Goal: Task Accomplishment & Management: Use online tool/utility

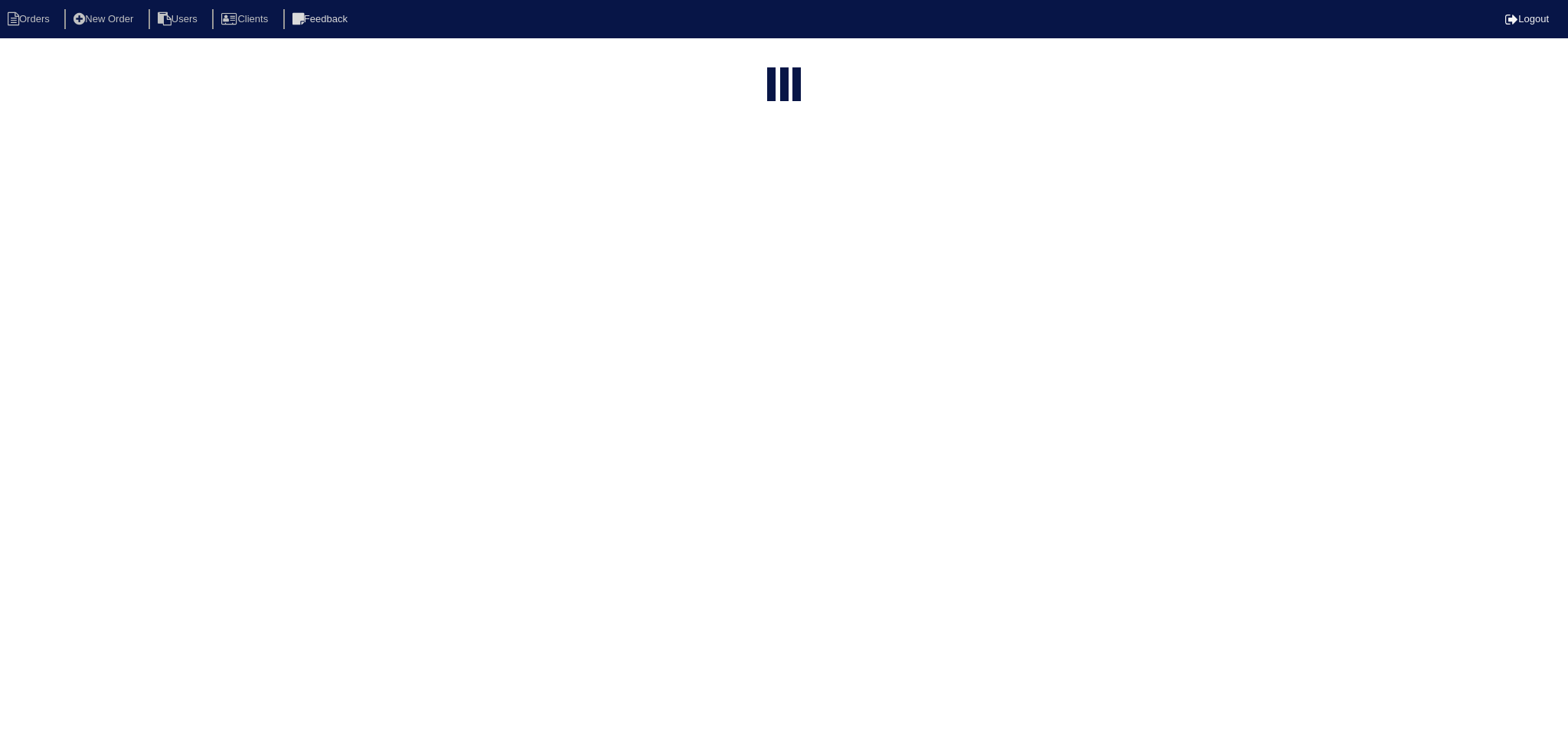
select select "15"
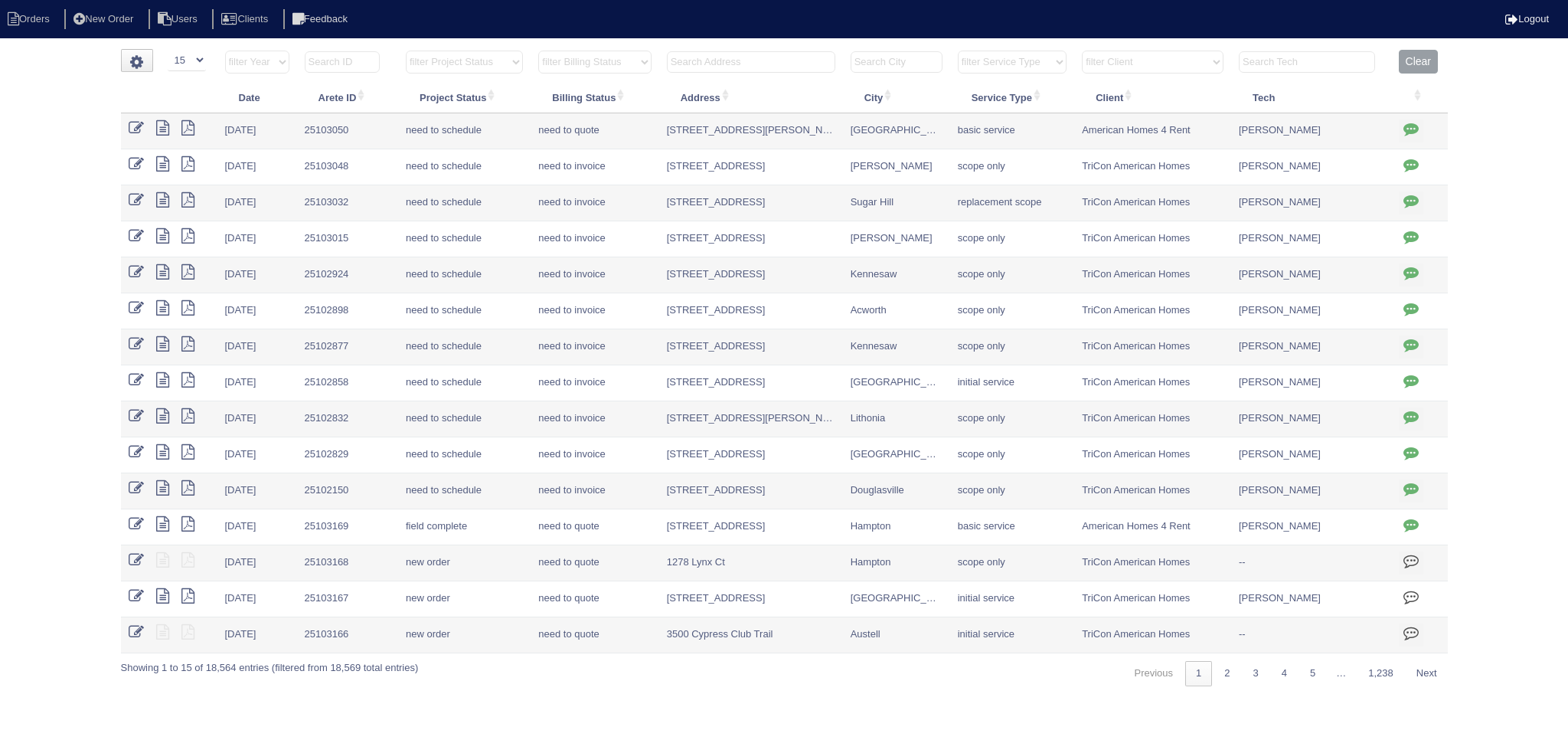
click at [754, 56] on input "text" at bounding box center [751, 62] width 168 height 21
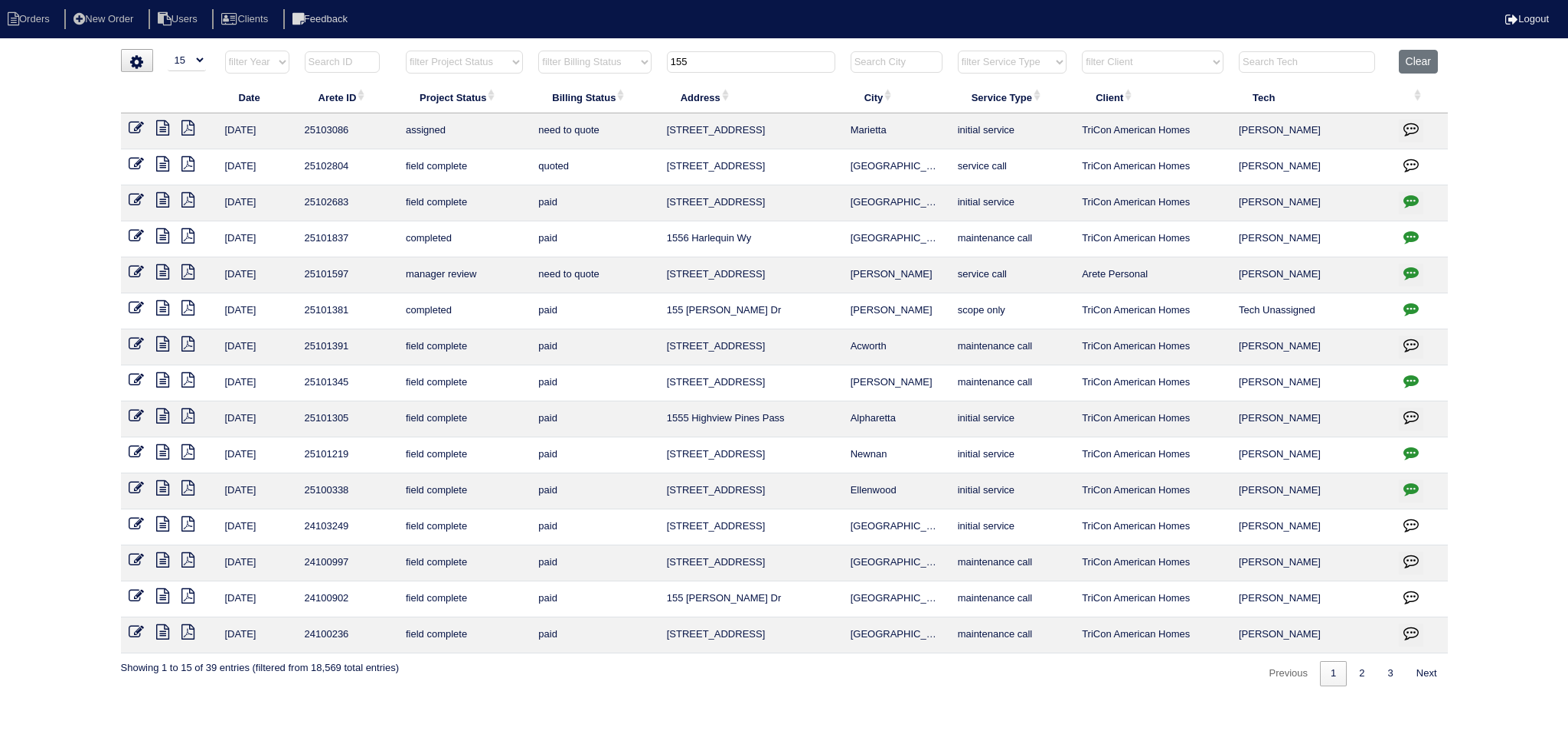
type input "155"
drag, startPoint x: 705, startPoint y: 68, endPoint x: 666, endPoint y: 69, distance: 39.0
click at [666, 69] on th "155" at bounding box center [751, 65] width 183 height 31
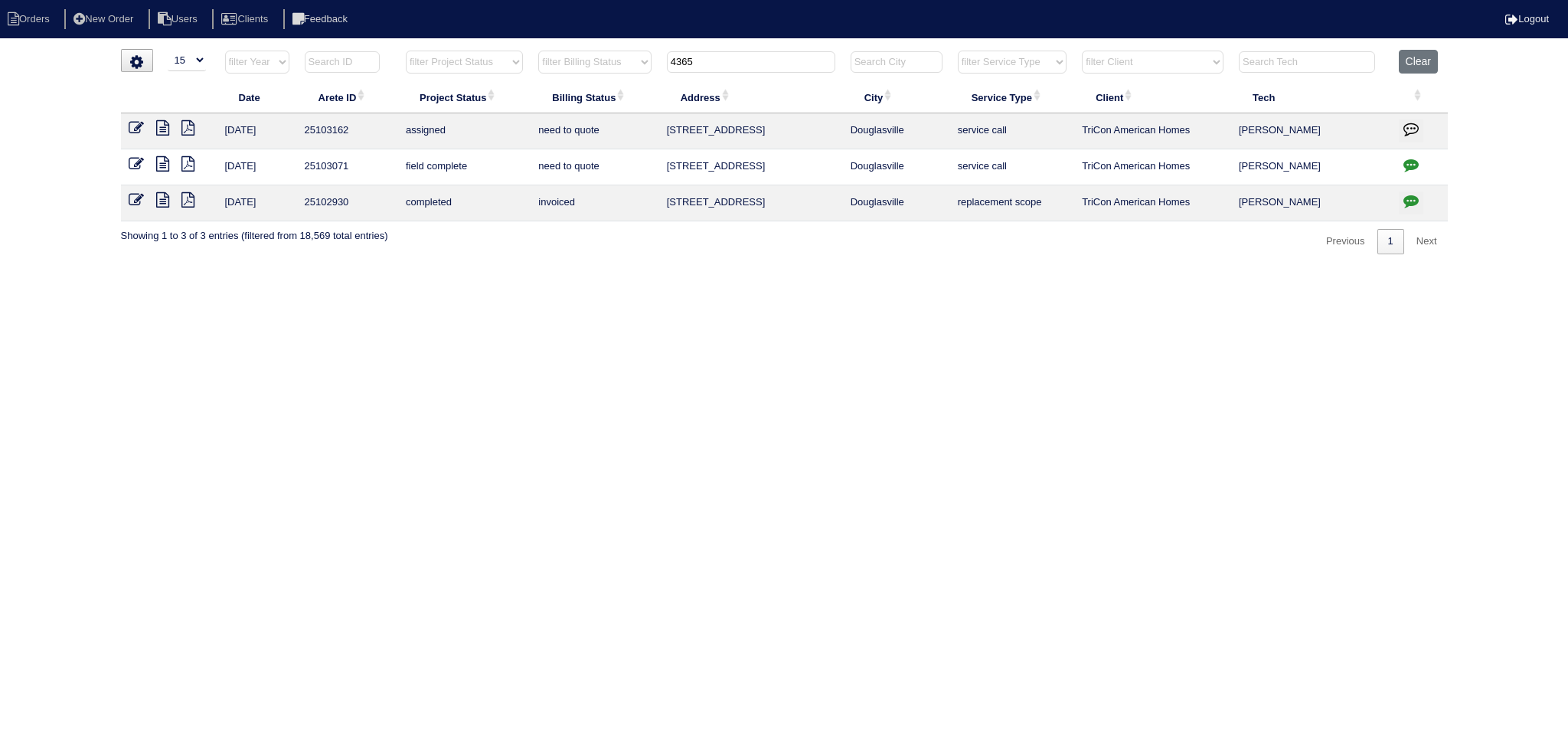
type input "4365"
click at [164, 166] on icon at bounding box center [163, 164] width 13 height 15
click at [755, 64] on input "4365" at bounding box center [751, 62] width 168 height 21
click at [1438, 60] on button "Clear" at bounding box center [1419, 62] width 39 height 24
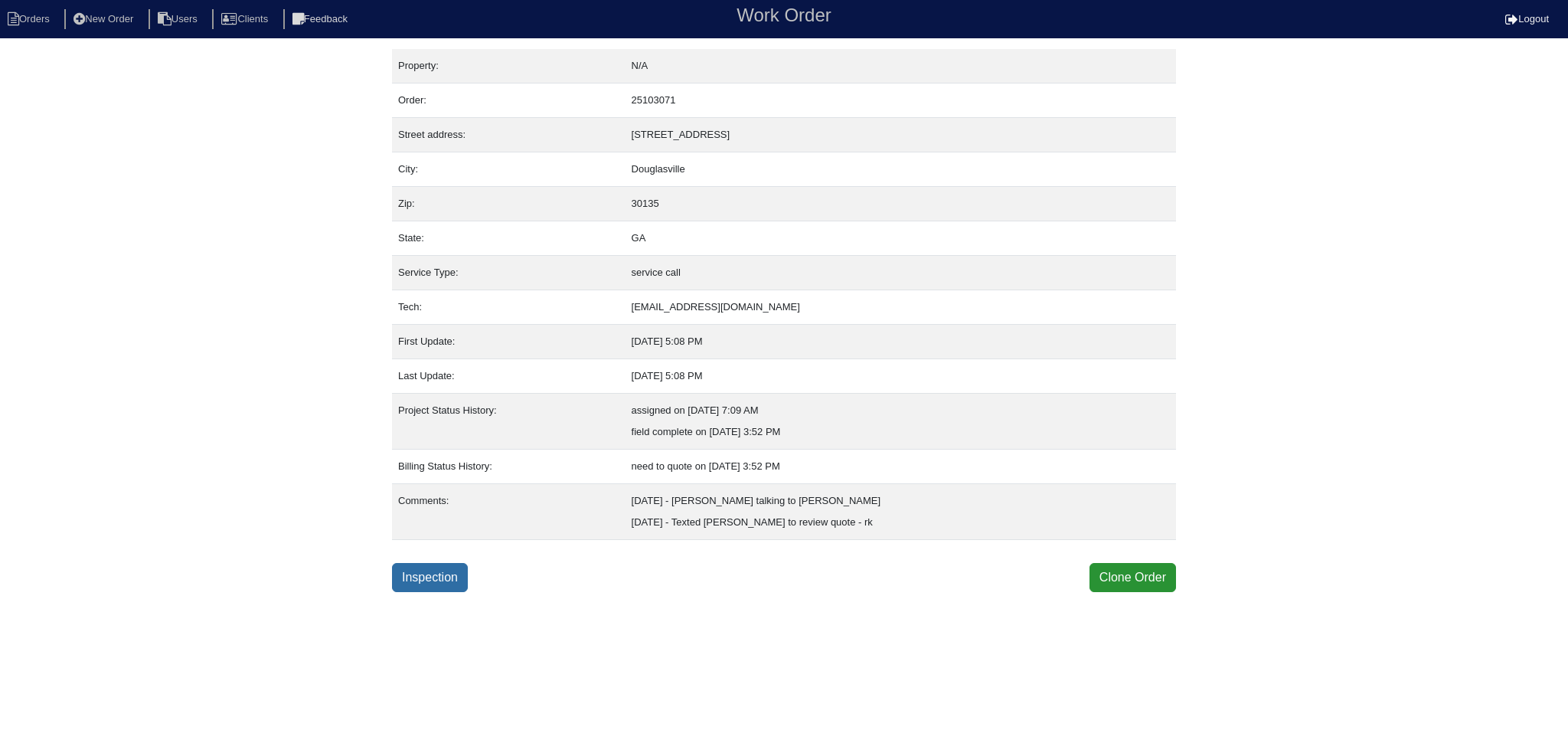
click at [447, 586] on link "Inspection" at bounding box center [430, 578] width 76 height 30
select select "0"
select select "1"
select select "Goodman"
select select "0"
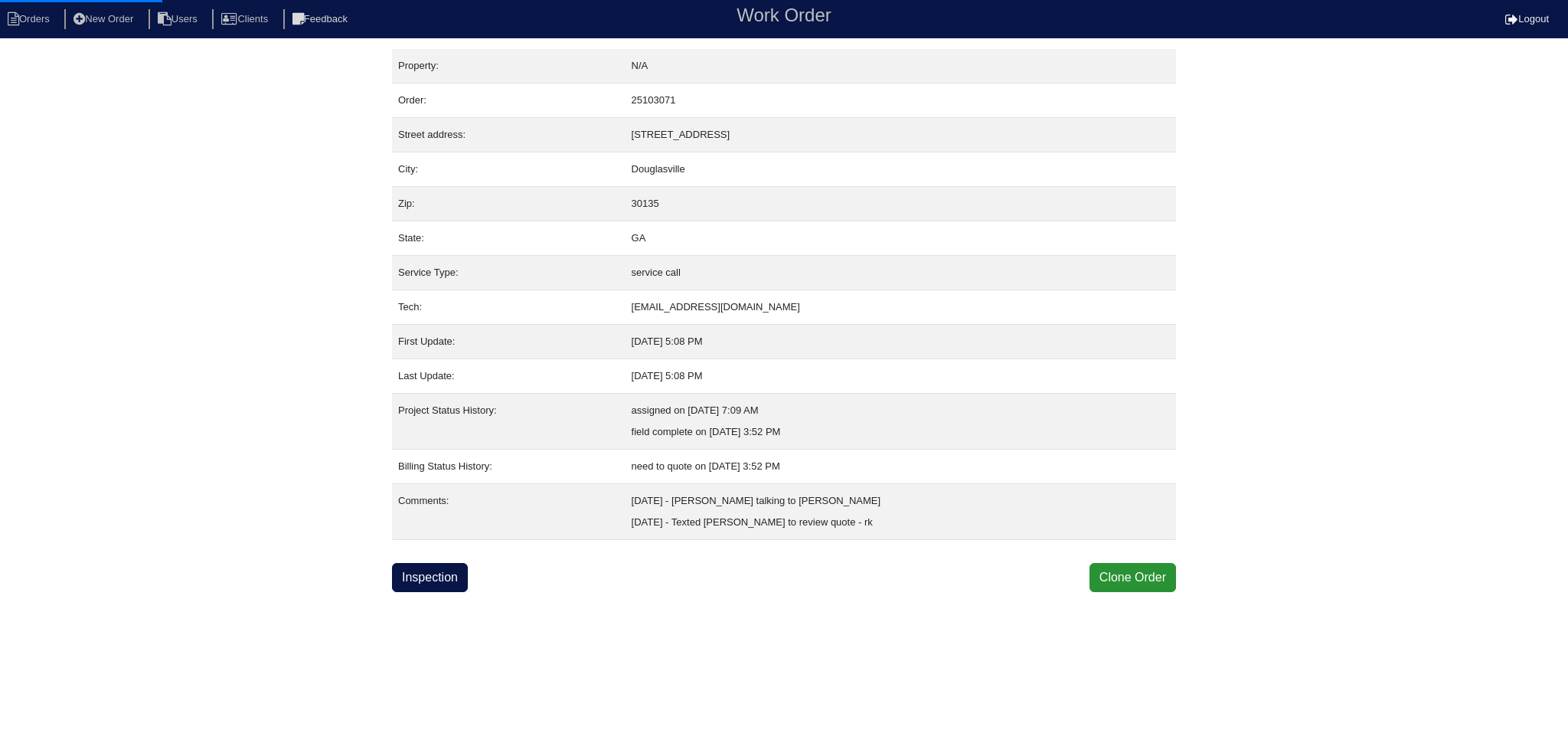
select select "0"
select select "1"
select select "0"
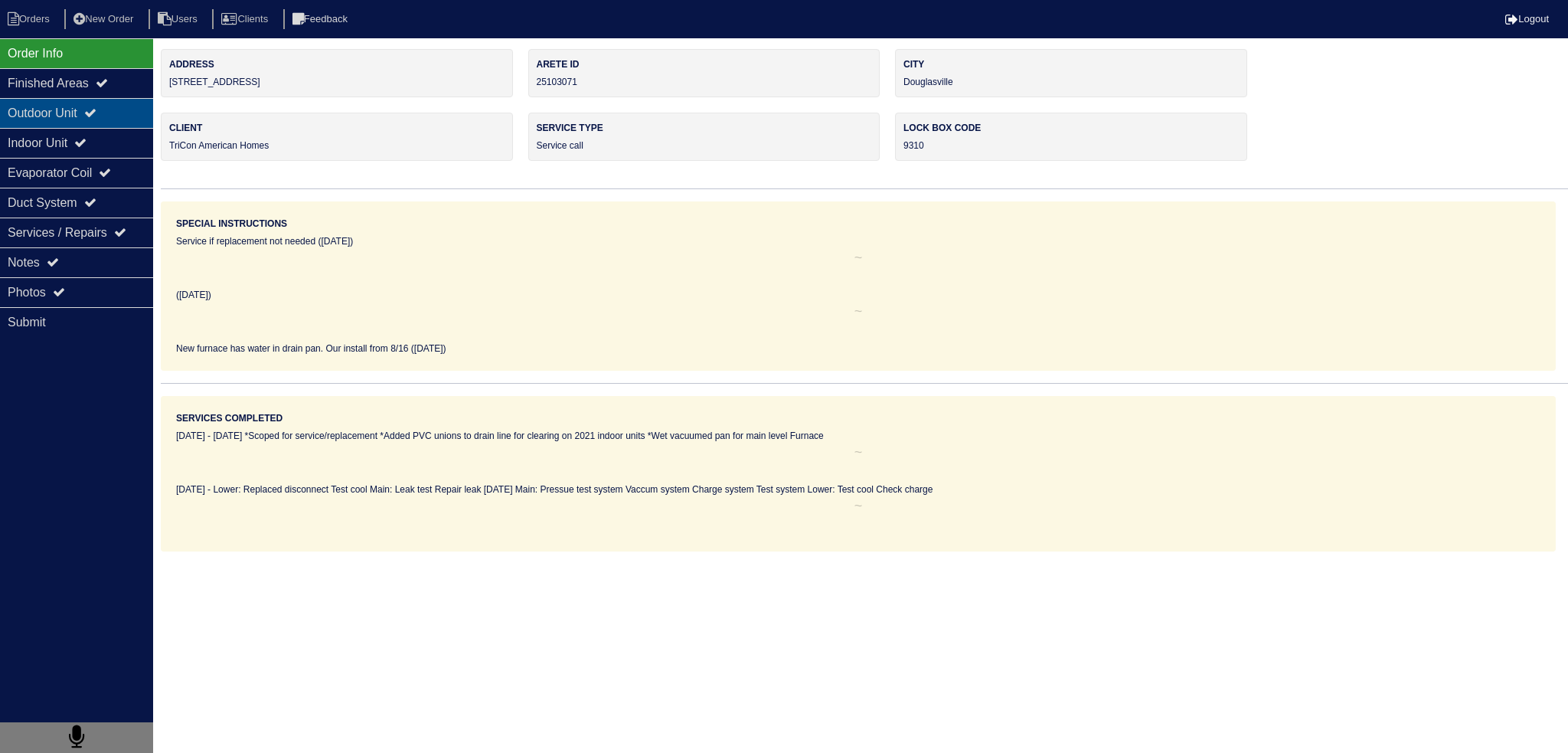
click at [118, 116] on div "Outdoor Unit" at bounding box center [76, 113] width 153 height 30
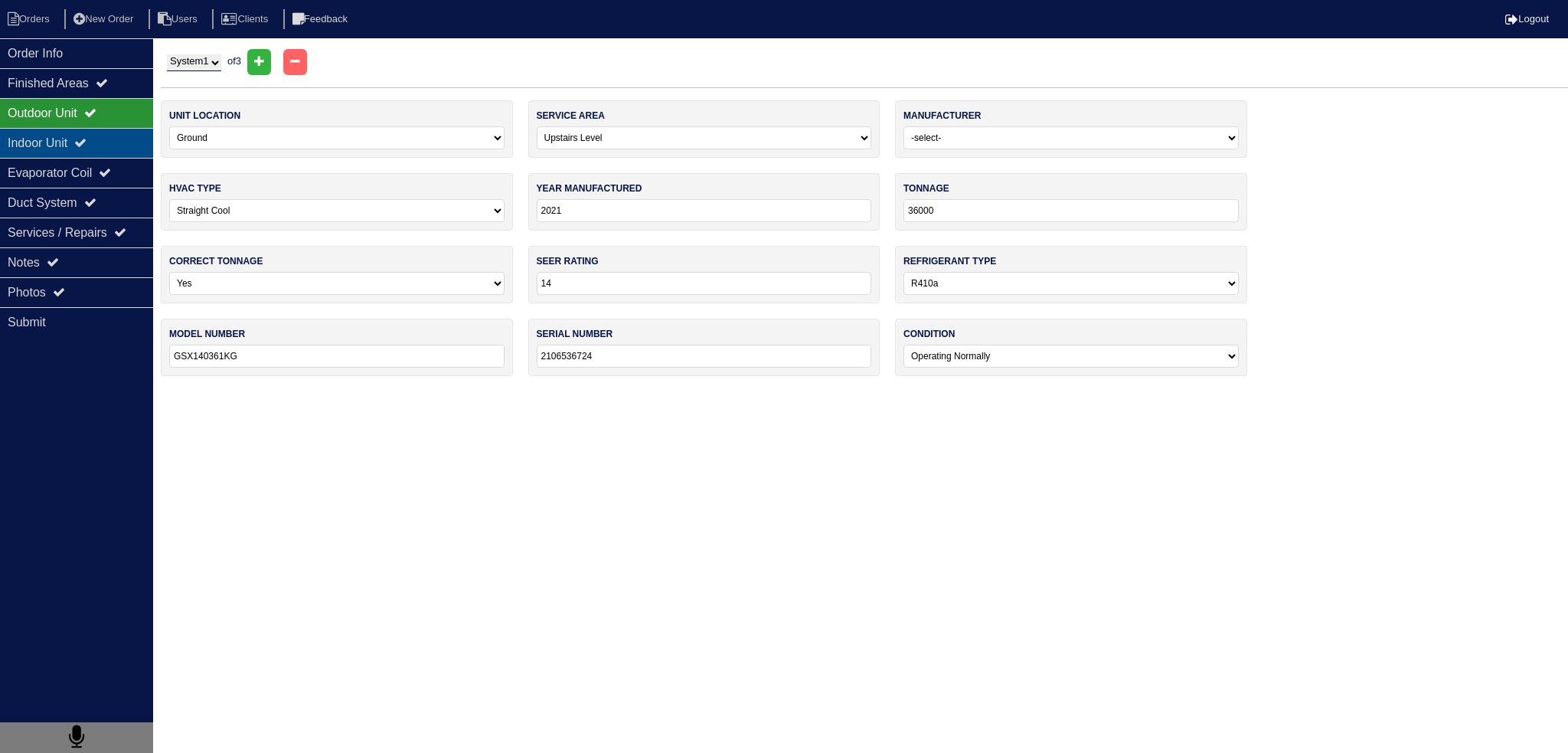
click at [103, 133] on div "Indoor Unit" at bounding box center [76, 142] width 153 height 30
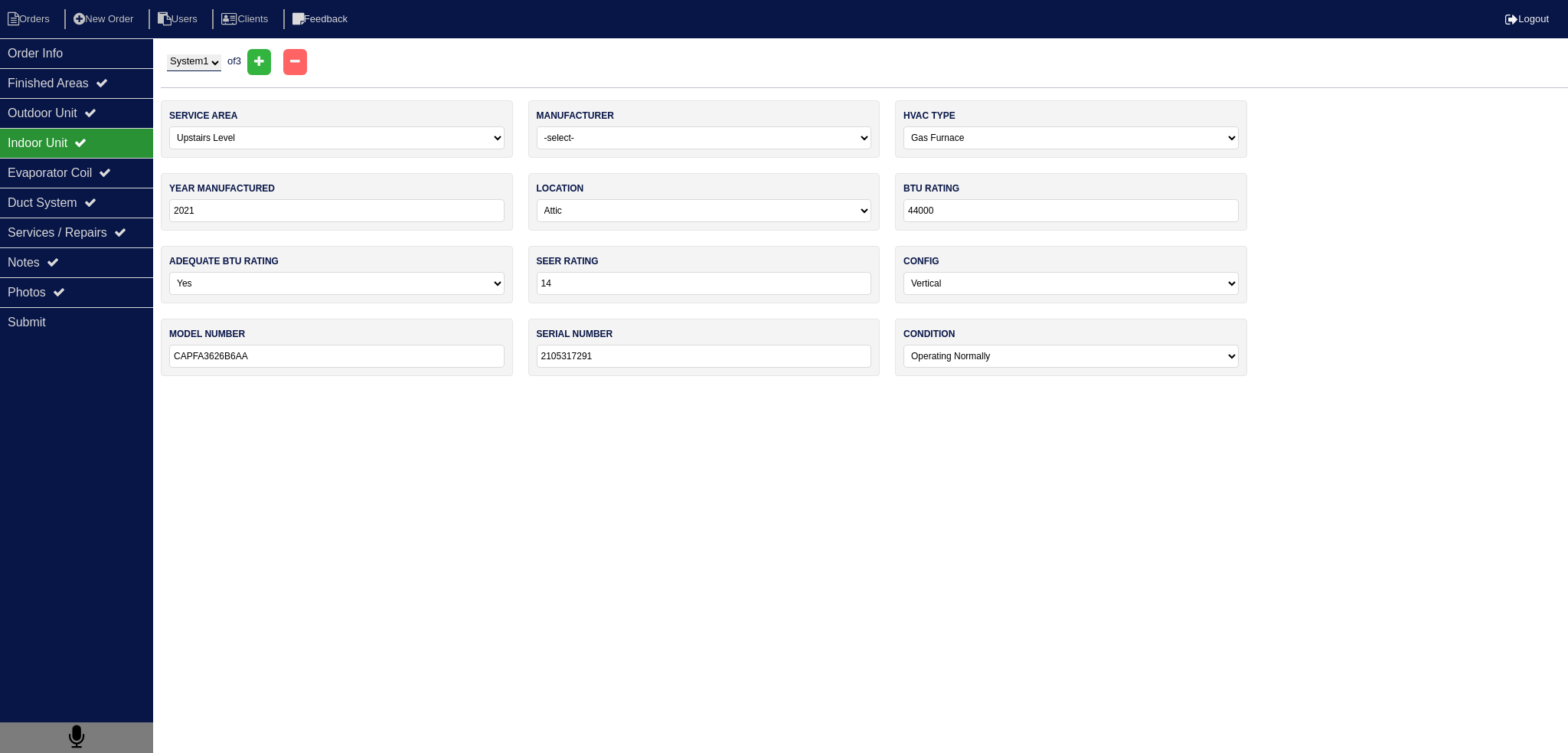
click at [87, 146] on icon at bounding box center [81, 142] width 13 height 13
click at [98, 155] on div "Indoor Unit" at bounding box center [76, 142] width 153 height 30
click at [103, 167] on div "Evaporator Coil" at bounding box center [76, 172] width 153 height 30
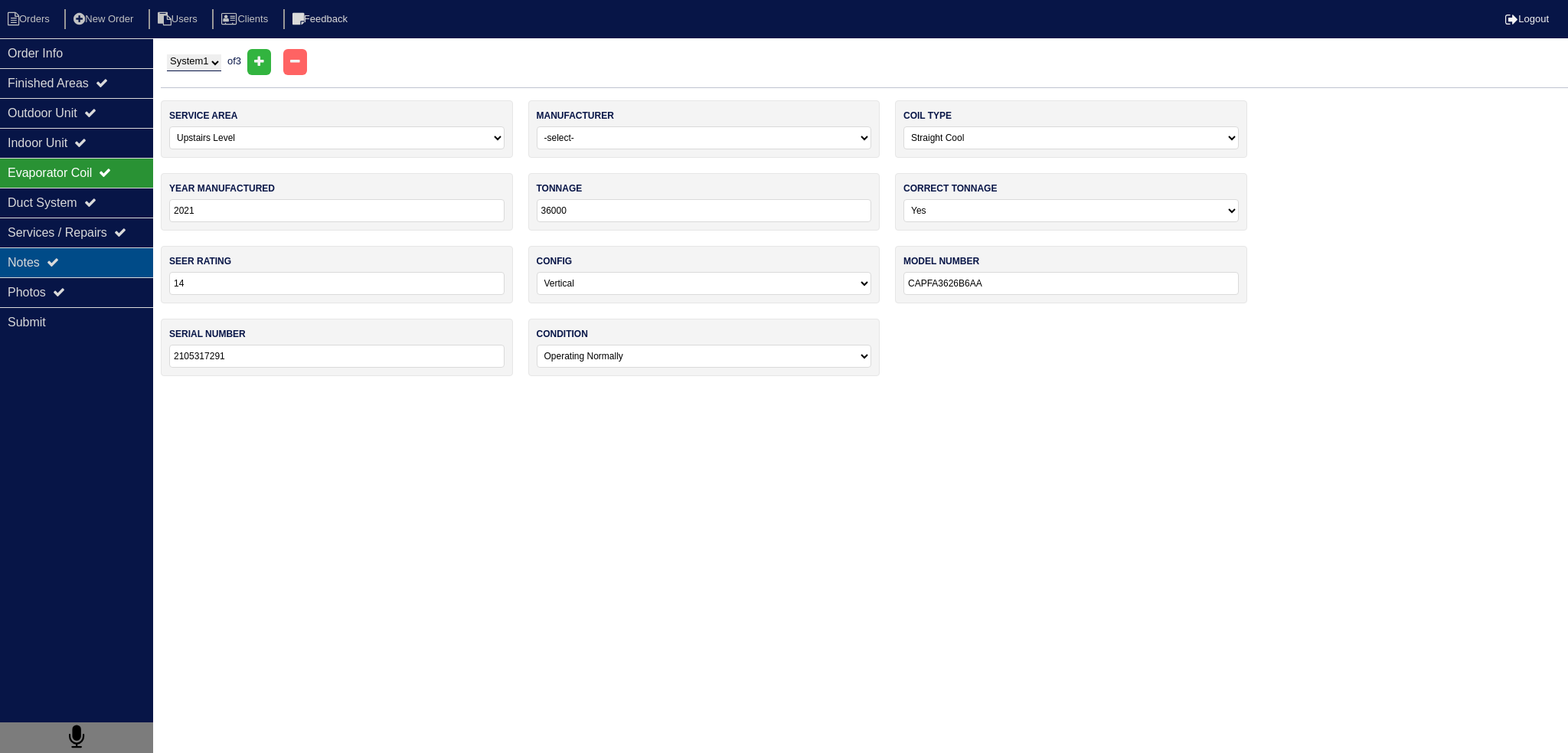
click at [86, 252] on div "Notes" at bounding box center [76, 261] width 153 height 30
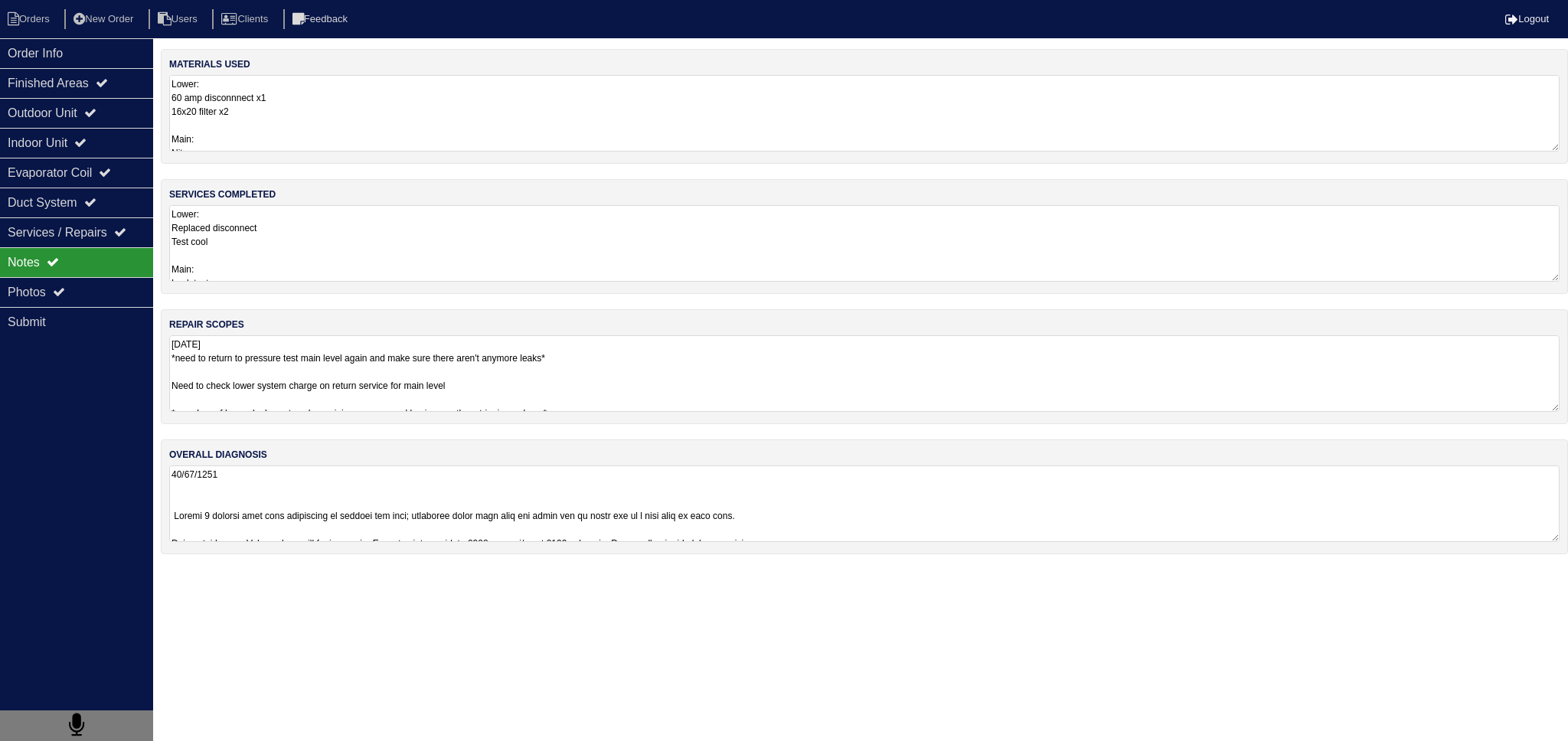
click at [300, 364] on textarea "8/19/25 *need to return to pressure test main level again and make sure there a…" at bounding box center [865, 374] width 1391 height 77
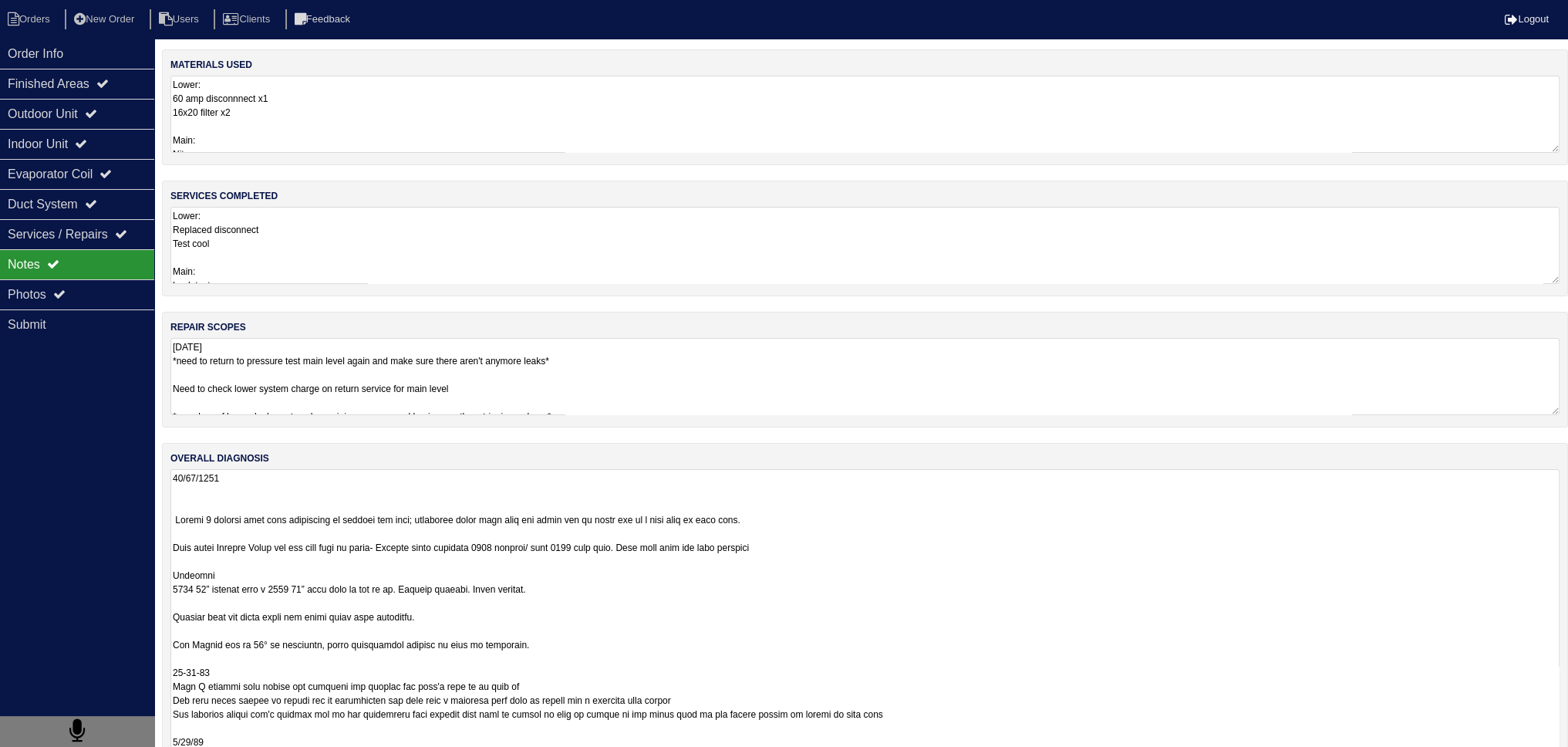
click at [226, 490] on textarea at bounding box center [865, 748] width 1389 height 558
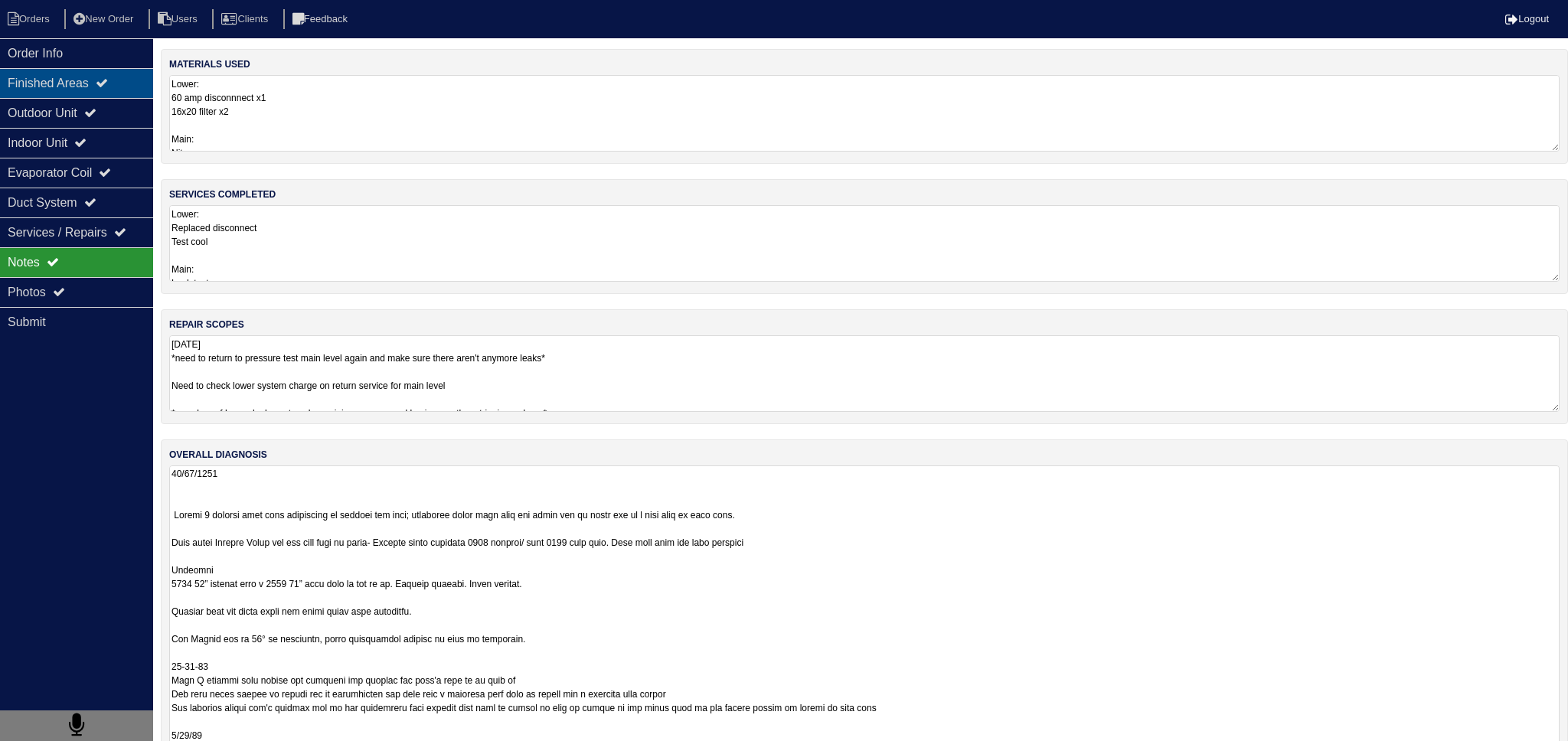
click at [107, 79] on icon at bounding box center [102, 83] width 13 height 13
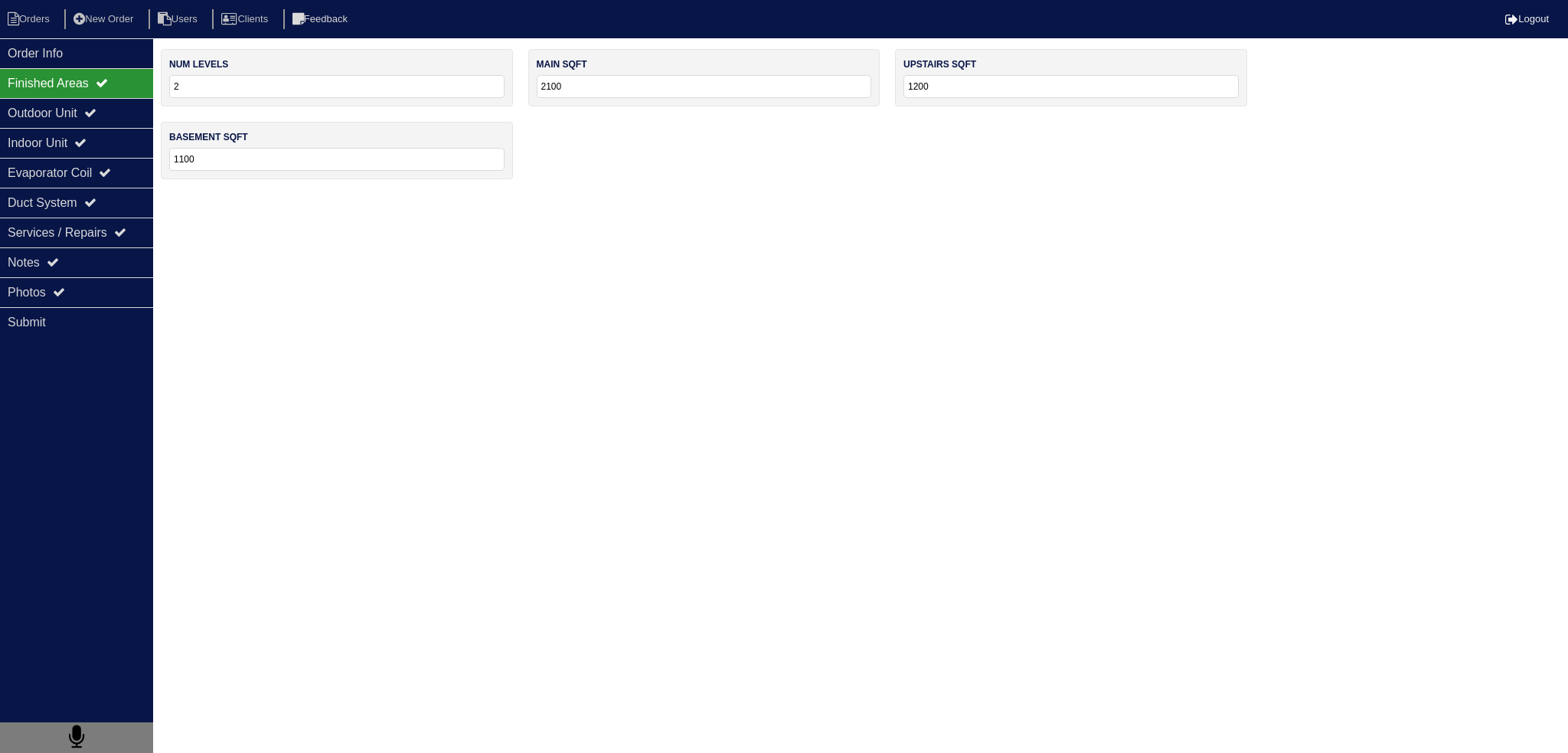
click at [89, 82] on div "Finished Areas" at bounding box center [76, 82] width 153 height 30
click at [97, 109] on icon at bounding box center [90, 113] width 13 height 13
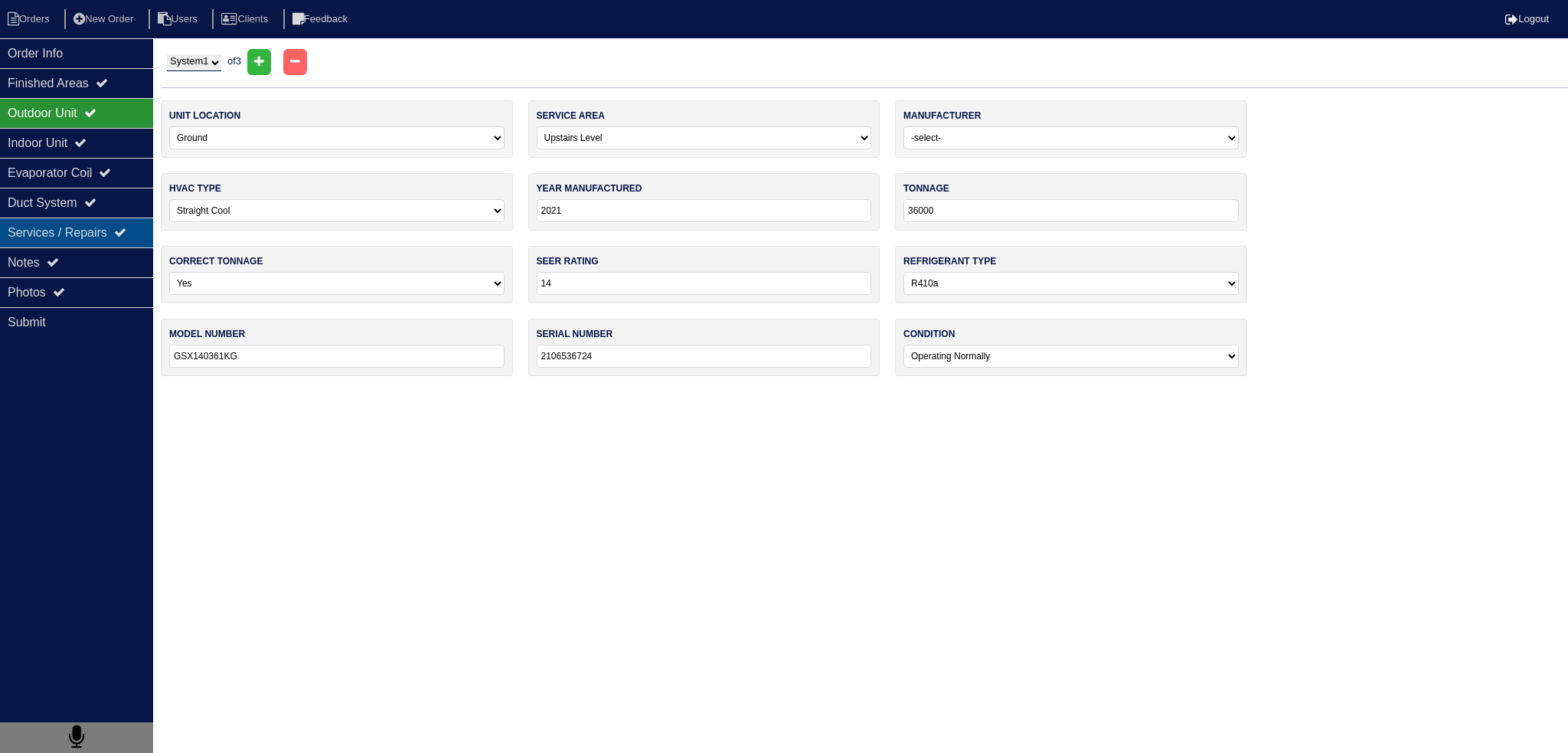
click at [67, 243] on div "Services / Repairs" at bounding box center [76, 232] width 153 height 30
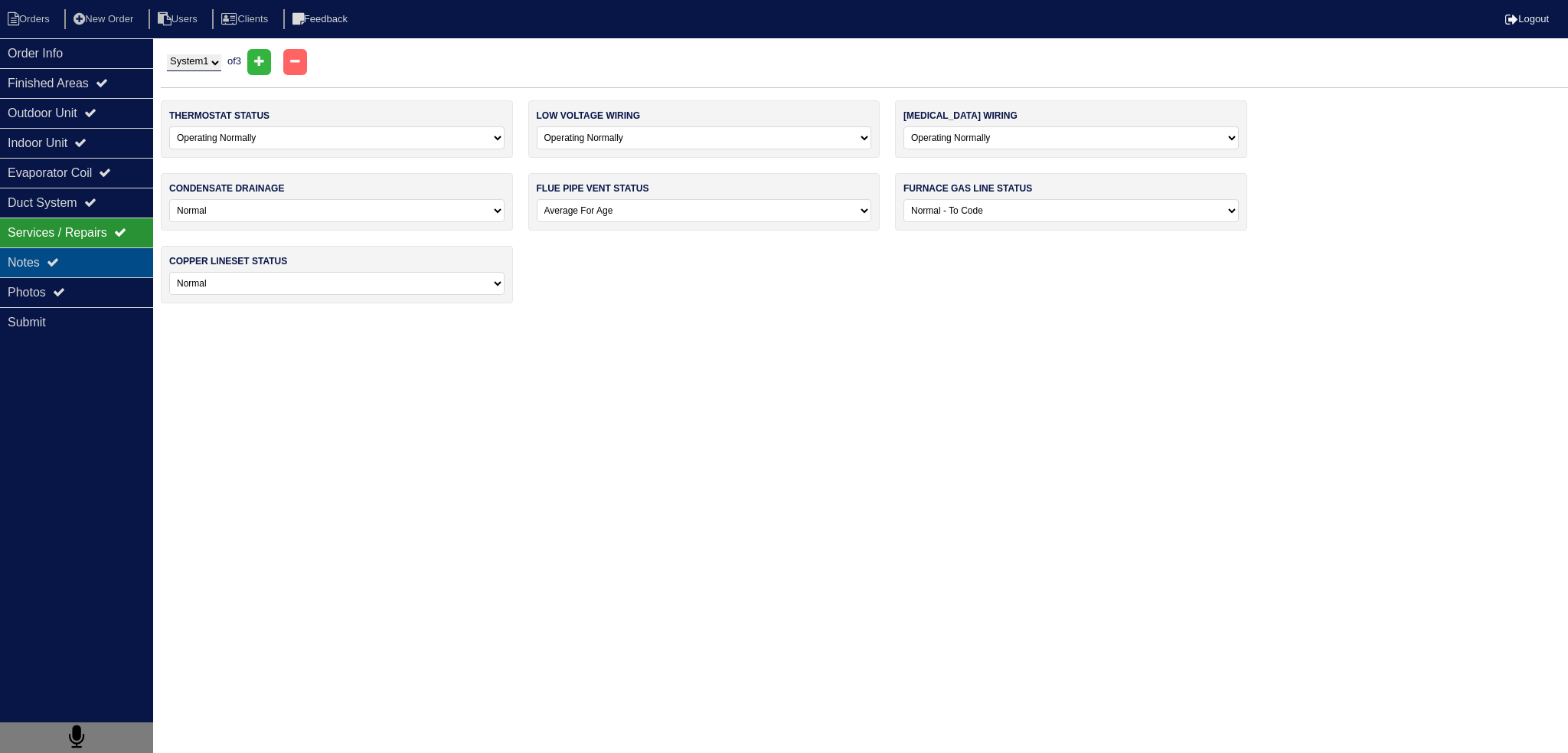
click at [67, 263] on div "Notes" at bounding box center [76, 261] width 153 height 30
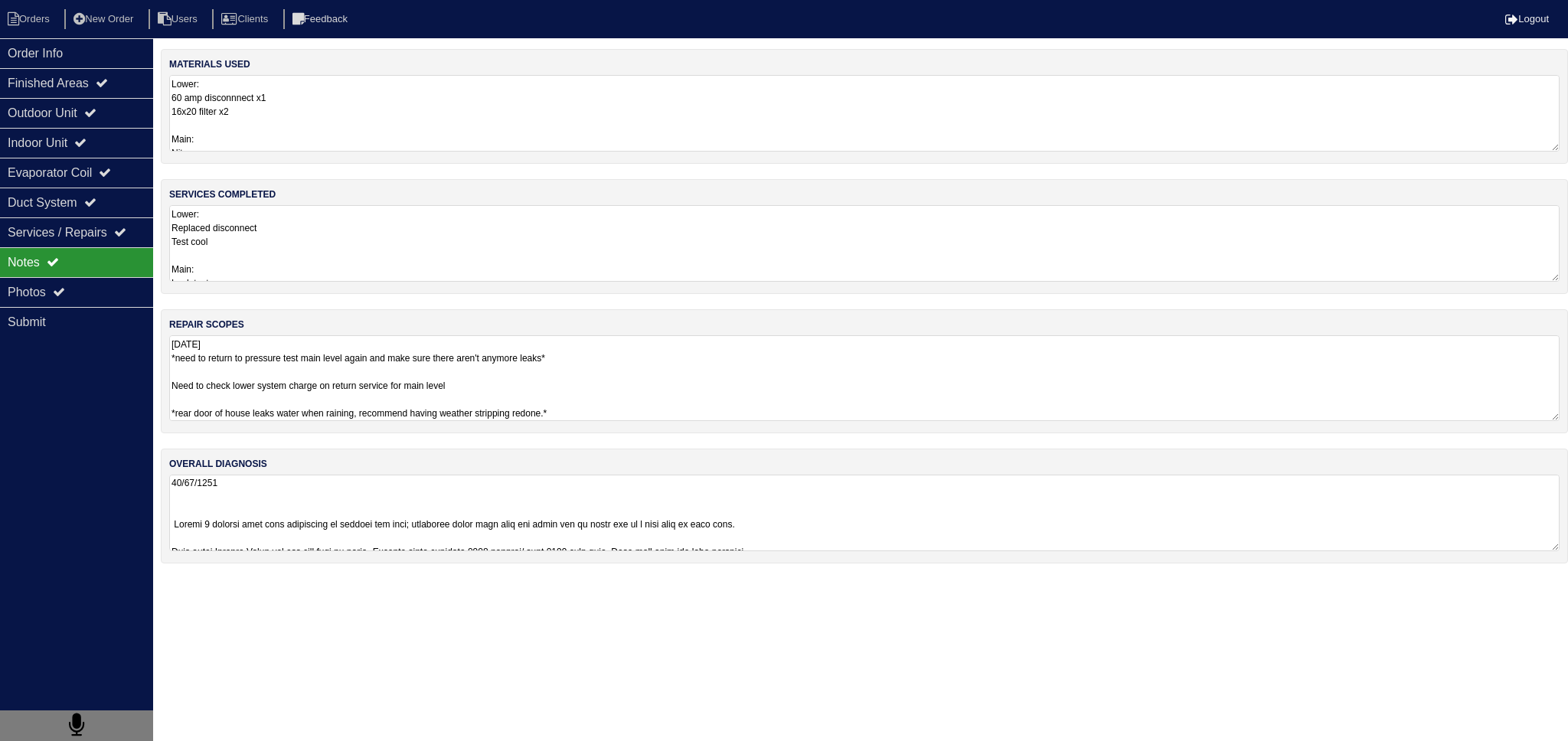
click at [257, 365] on textarea "8/19/25 *need to return to pressure test main level again and make sure there a…" at bounding box center [865, 379] width 1391 height 86
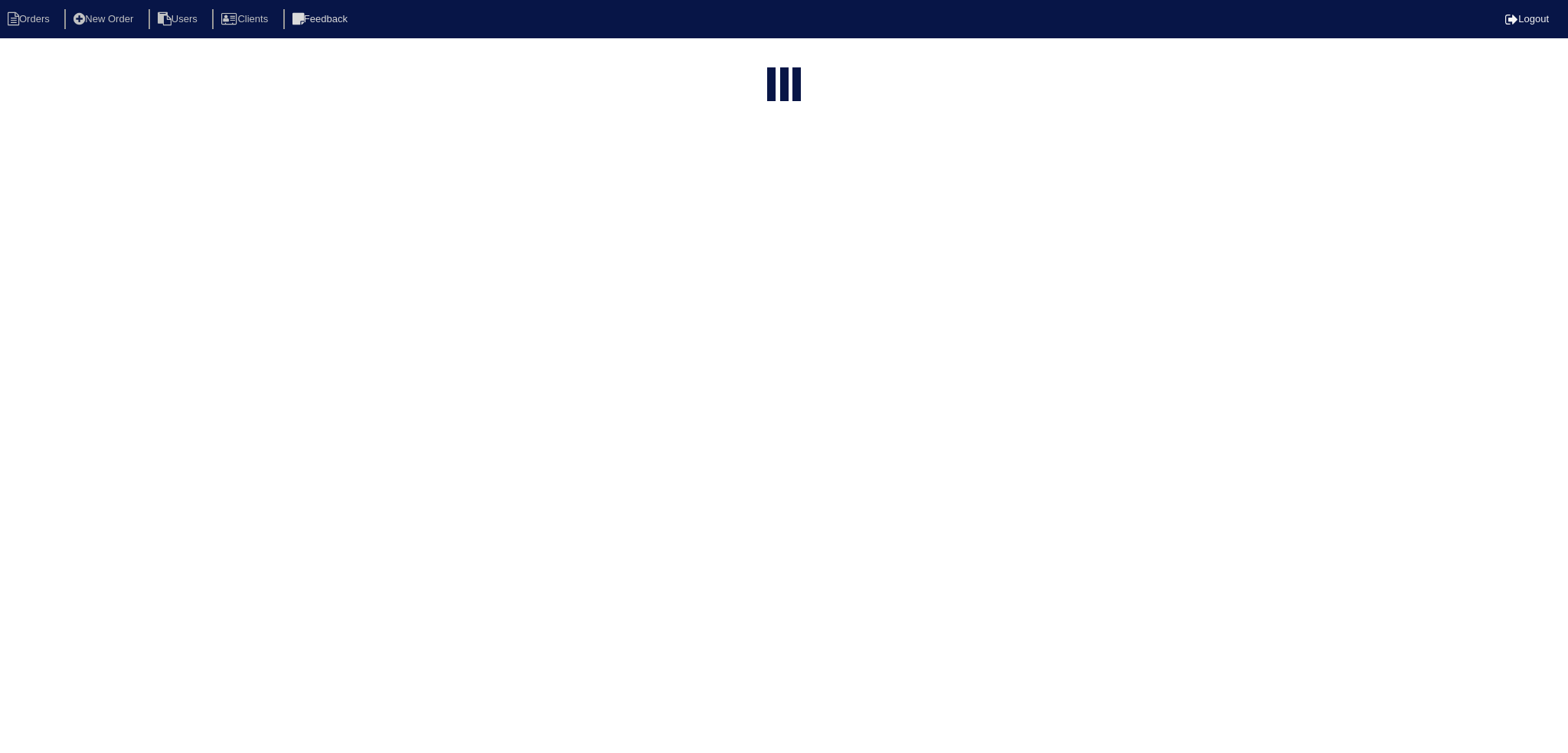
select select "15"
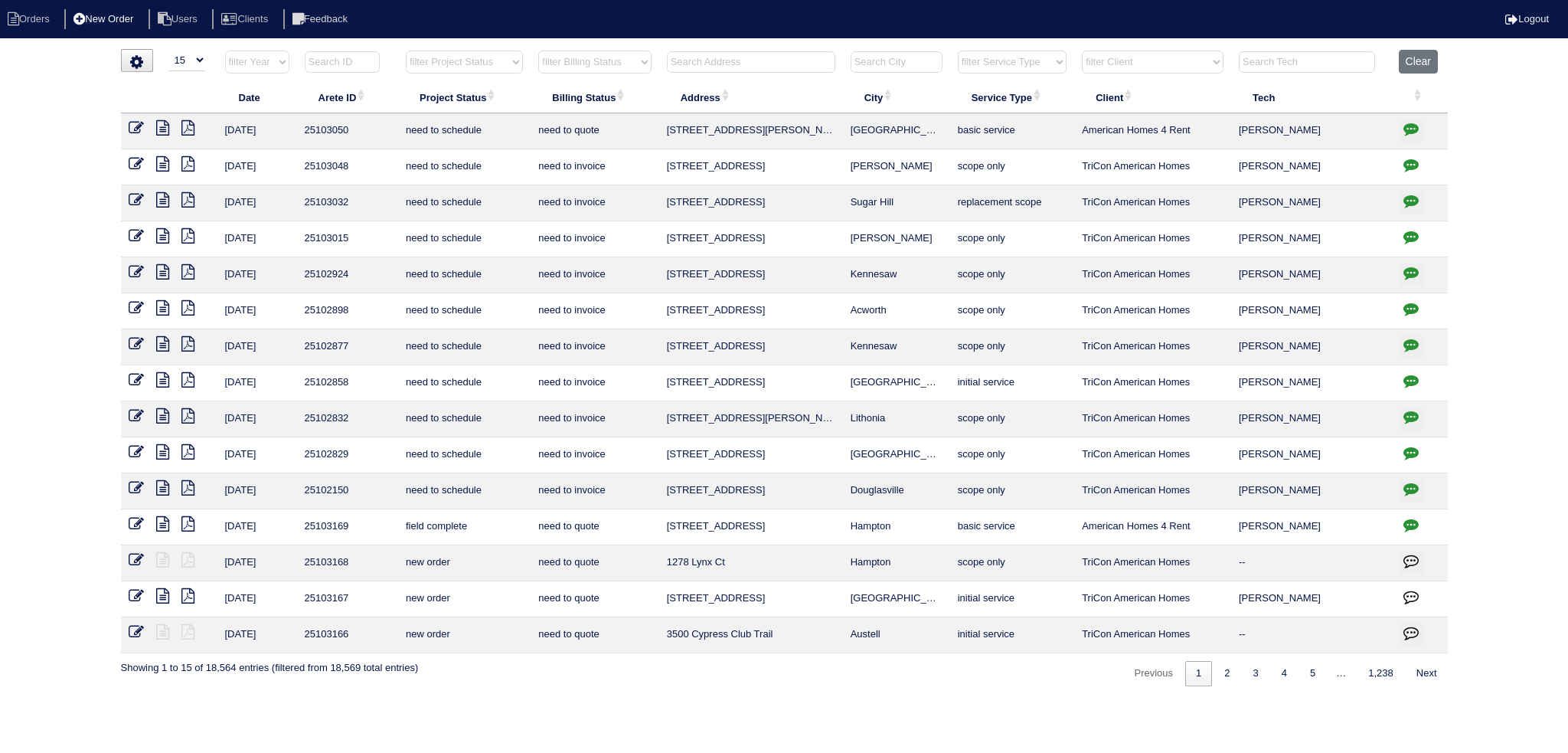
click at [116, 14] on li "New Order" at bounding box center [105, 19] width 81 height 21
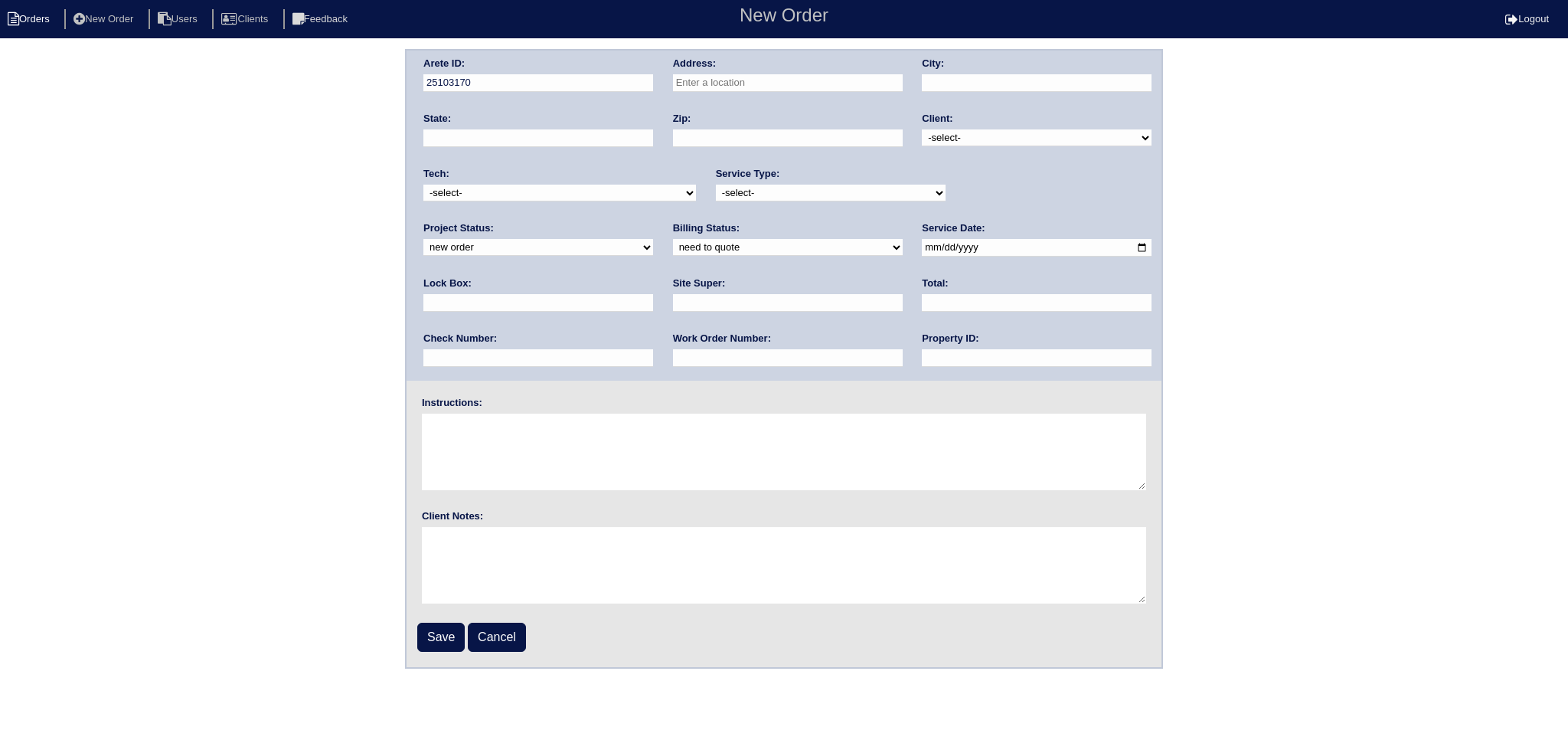
click at [27, 19] on li "Orders" at bounding box center [30, 19] width 62 height 21
select select "15"
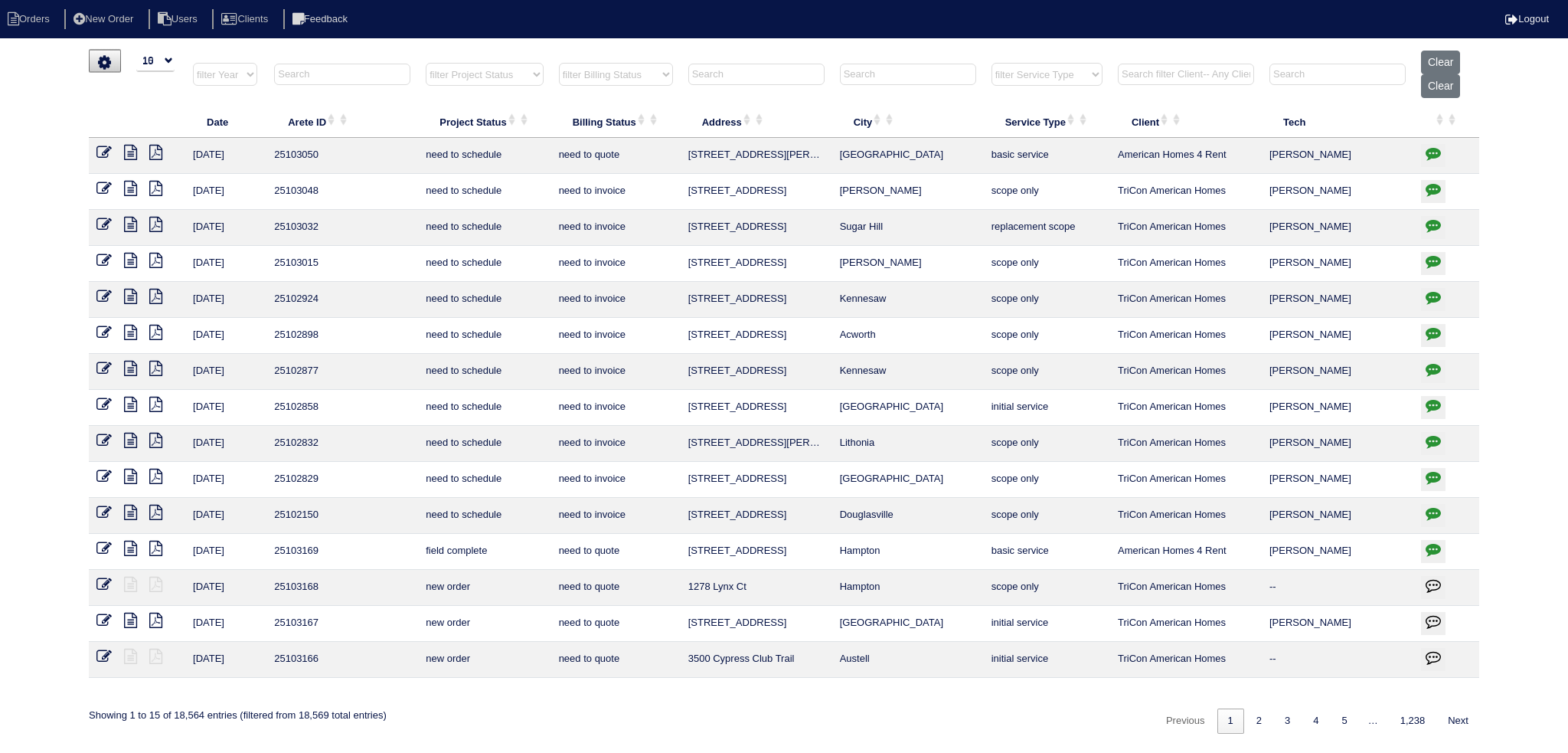
select select "15"
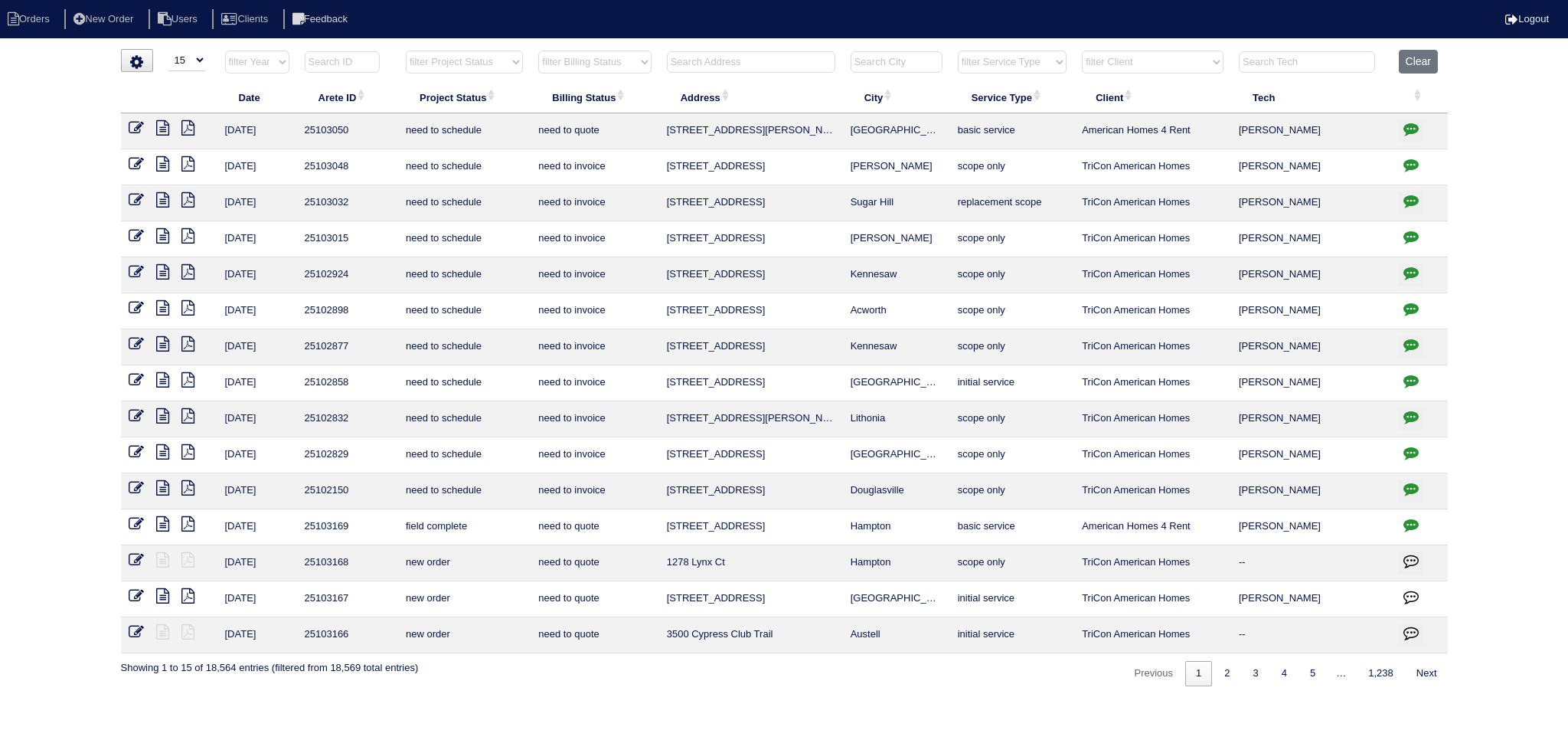
click at [781, 61] on input "text" at bounding box center [751, 62] width 168 height 21
click at [806, 55] on input "text" at bounding box center [751, 62] width 168 height 21
click at [481, 56] on select "filter Project Status -- Any Project Status -- new order assigned in progress f…" at bounding box center [464, 62] width 117 height 23
click at [835, 56] on th at bounding box center [751, 65] width 183 height 31
click at [803, 64] on input "text" at bounding box center [751, 62] width 168 height 21
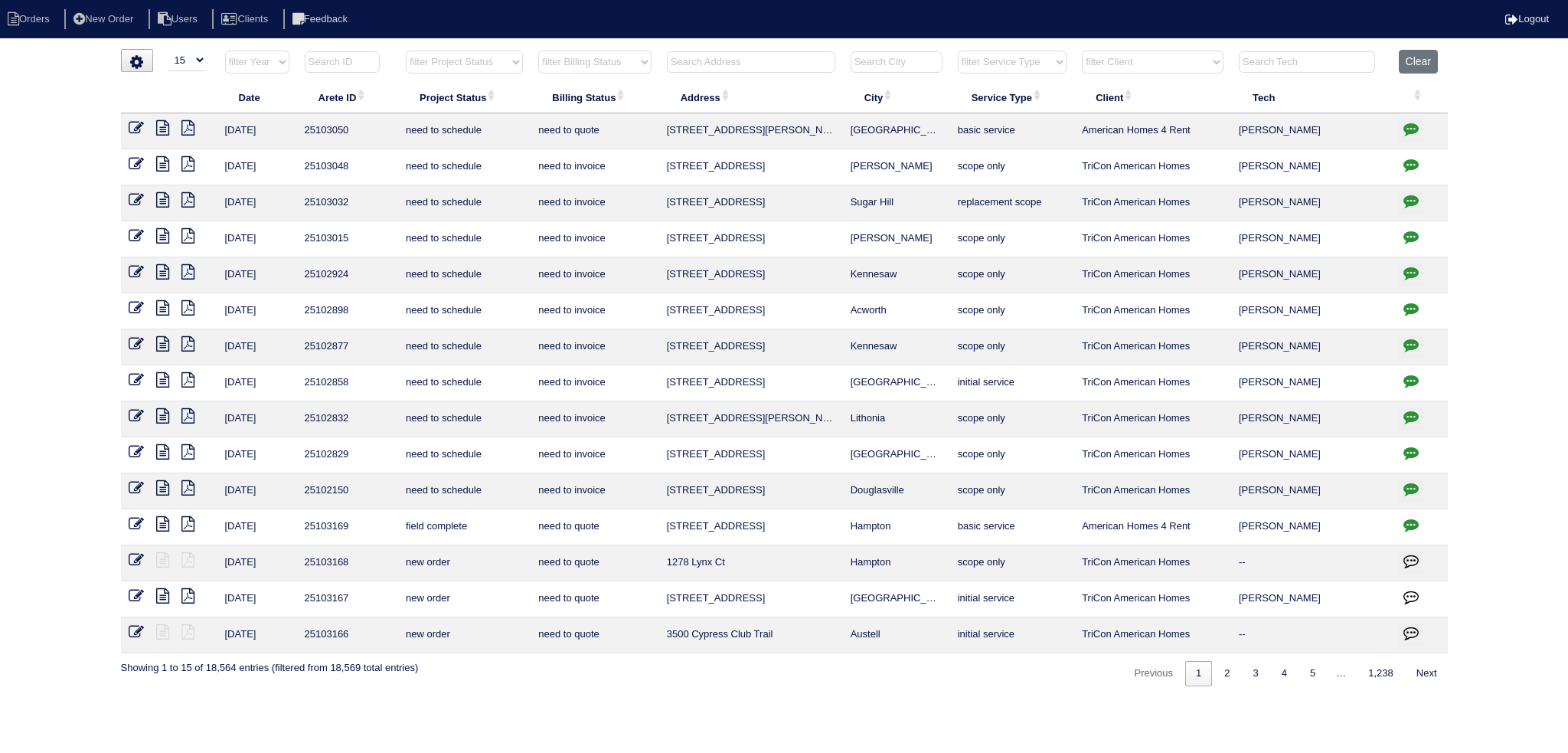
click at [801, 65] on input "text" at bounding box center [751, 62] width 168 height 21
click at [782, 69] on input "text" at bounding box center [751, 62] width 168 height 21
click at [760, 64] on input "text" at bounding box center [751, 62] width 168 height 21
click at [751, 61] on input "text" at bounding box center [751, 62] width 168 height 21
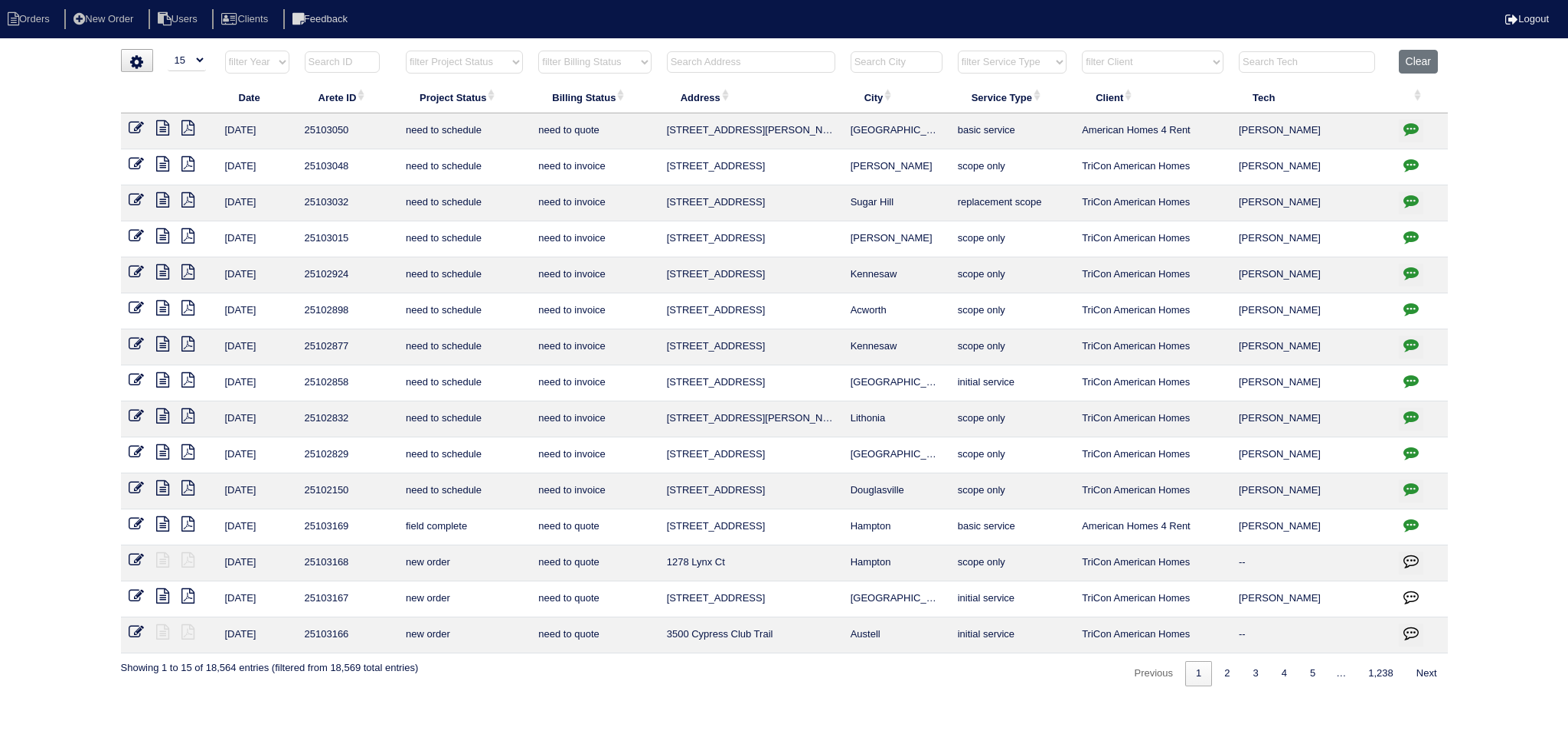
drag, startPoint x: 751, startPoint y: 61, endPoint x: 797, endPoint y: 94, distance: 56.6
click at [751, 61] on input "text" at bounding box center [751, 62] width 168 height 21
click at [754, 68] on input "text" at bounding box center [751, 62] width 168 height 21
